Goal: Task Accomplishment & Management: Use online tool/utility

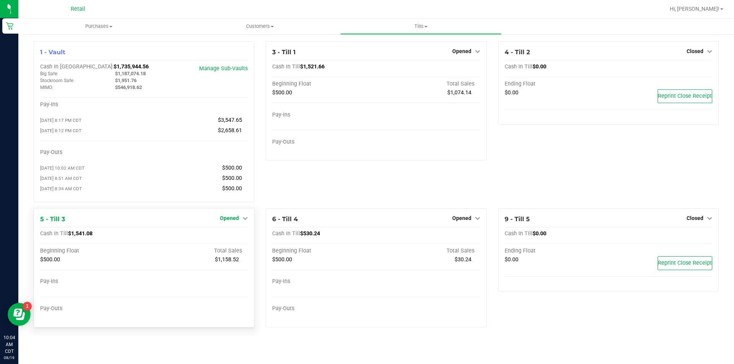
click at [245, 220] on icon at bounding box center [244, 218] width 5 height 5
click at [232, 237] on link "Close Till" at bounding box center [230, 234] width 21 height 6
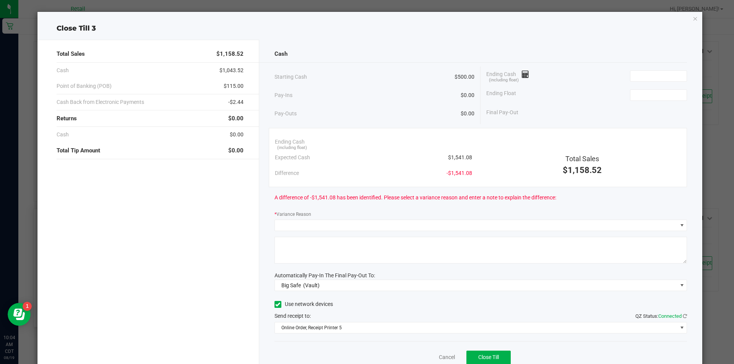
click at [693, 21] on icon "button" at bounding box center [695, 18] width 5 height 9
